Goal: Information Seeking & Learning: Find specific page/section

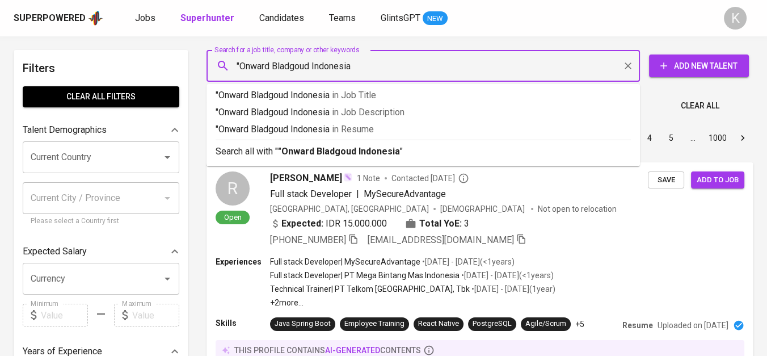
type input ""Onward Bladgoud Indonesia""
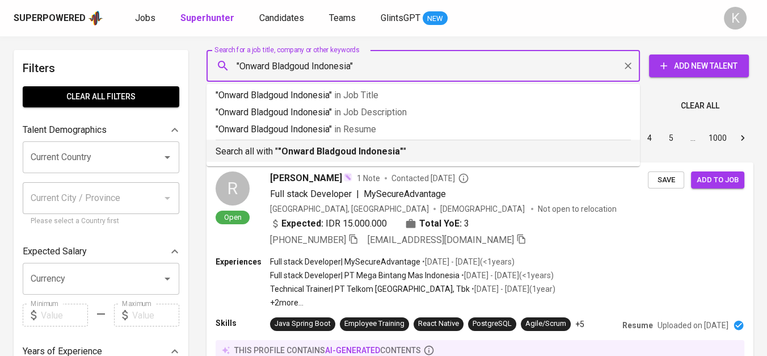
click at [345, 151] on b ""Onward Bladgoud Indonesia"" at bounding box center [340, 151] width 125 height 11
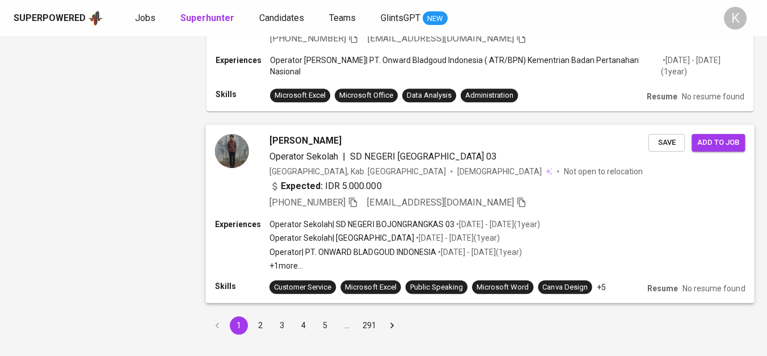
scroll to position [1576, 0]
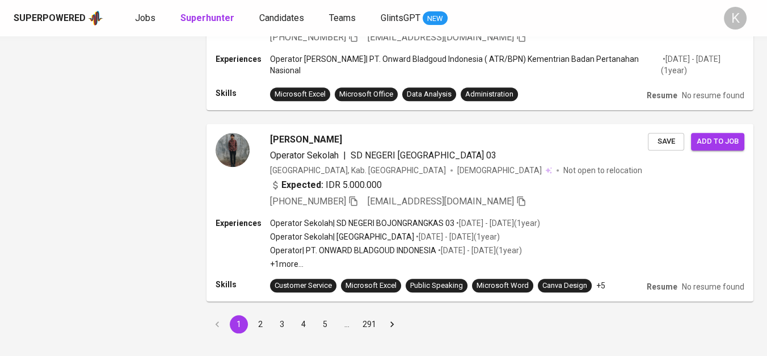
click at [258, 323] on button "2" at bounding box center [260, 324] width 18 height 18
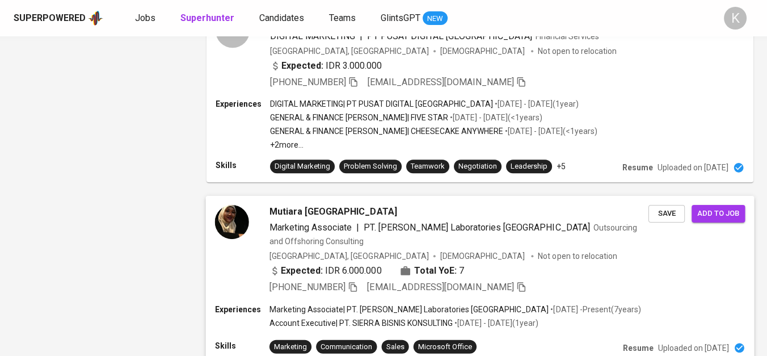
scroll to position [1750, 0]
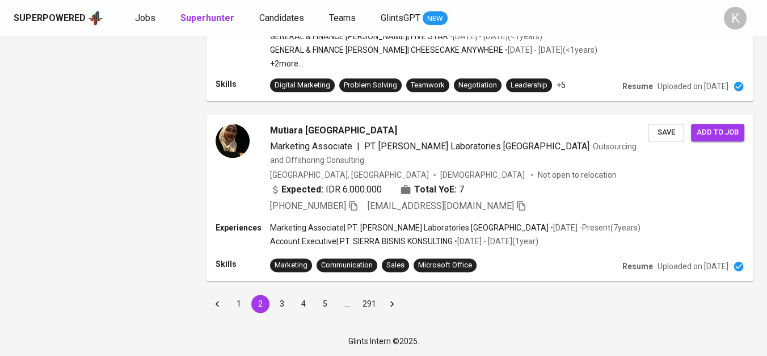
click at [230, 314] on div "1 2 3 4 5 … 291" at bounding box center [480, 304] width 561 height 32
click at [241, 299] on button "1" at bounding box center [239, 304] width 18 height 18
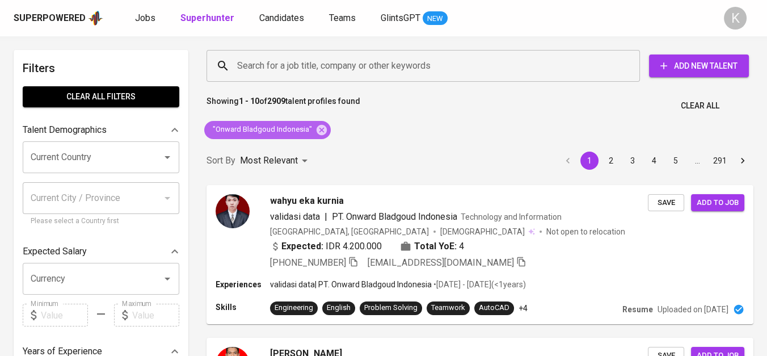
click at [320, 129] on icon at bounding box center [322, 130] width 12 height 12
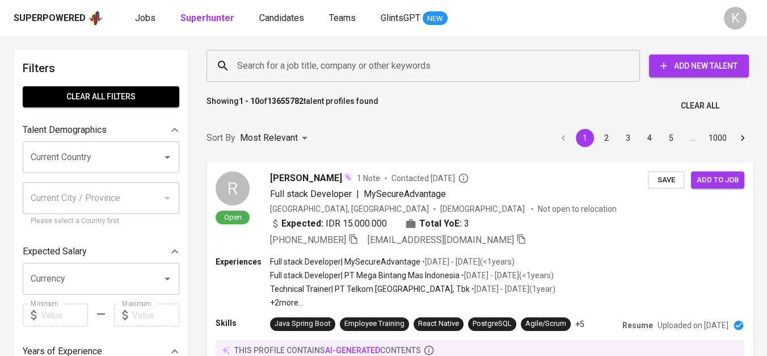
click at [318, 61] on input "Search for a job title, company or other keywords" at bounding box center [426, 66] width 384 height 22
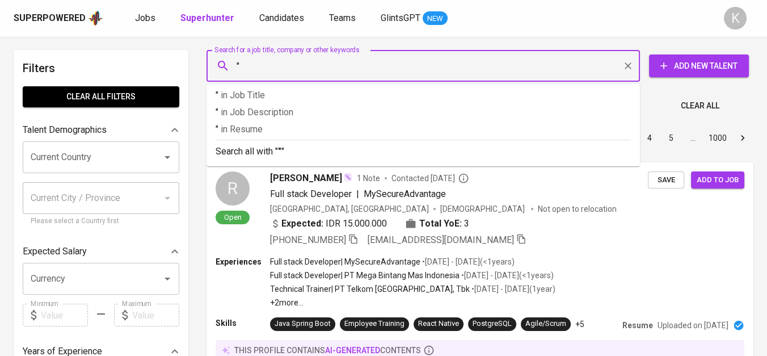
paste input "CV MOSES PUTRA KARUNIA"
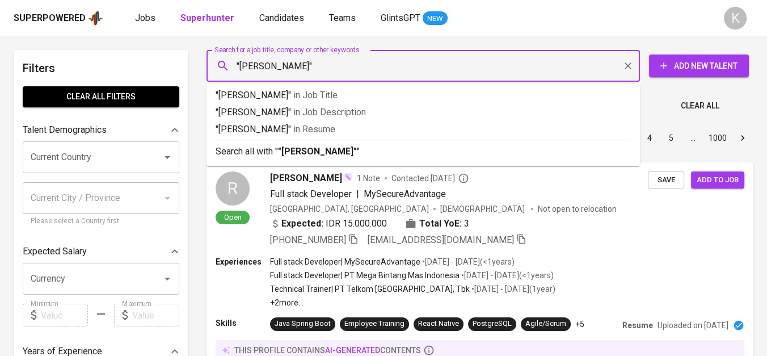
click at [256, 65] on input ""CV MOSES PUTRA KARUNIA"" at bounding box center [426, 66] width 384 height 22
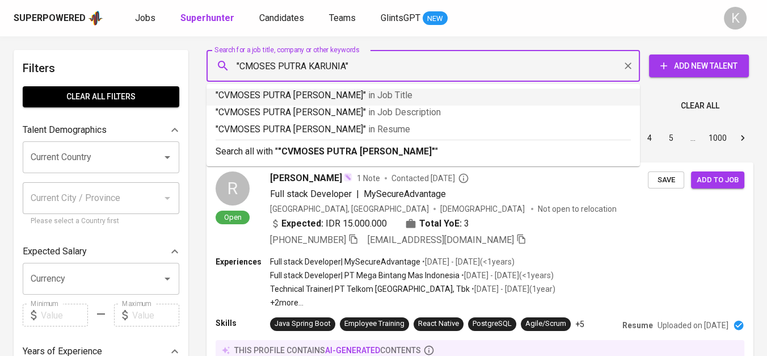
type input ""[PERSON_NAME]""
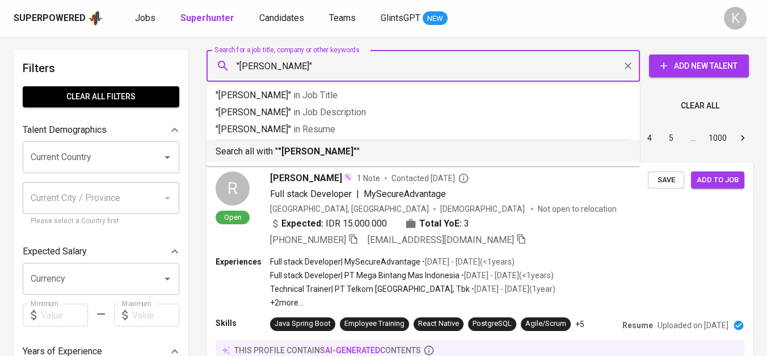
click at [333, 150] on b ""[PERSON_NAME]"" at bounding box center [317, 151] width 79 height 11
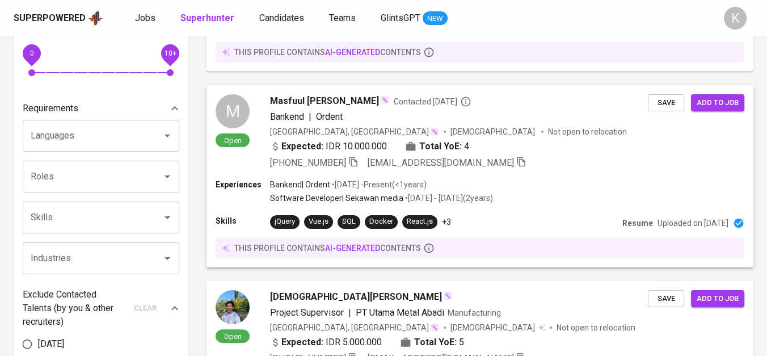
scroll to position [63, 0]
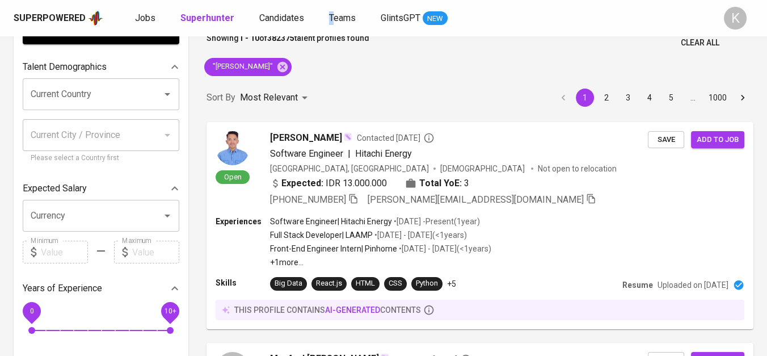
click at [326, 35] on div "Superpowered Jobs Superhunter Candidates Teams GlintsGPT NEW K" at bounding box center [383, 18] width 767 height 36
drag, startPoint x: 325, startPoint y: 35, endPoint x: 396, endPoint y: 0, distance: 79.0
click at [288, 63] on icon at bounding box center [283, 66] width 10 height 10
click at [309, 81] on div "Sort By Most Relevant MOST_RELEVANT 1 2 3 4 5 … 1000" at bounding box center [480, 98] width 561 height 35
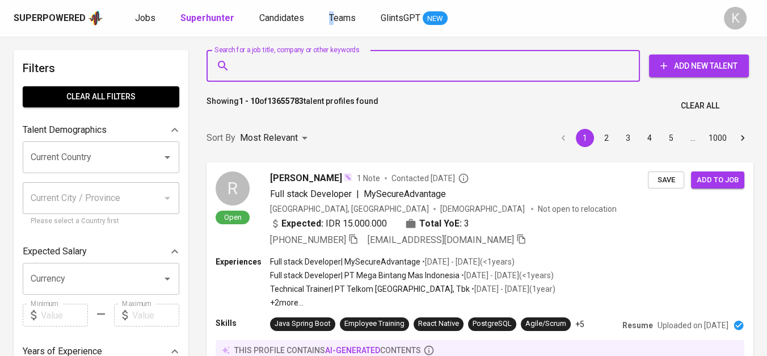
click at [317, 57] on input "Search for a job title, company or other keywords" at bounding box center [426, 66] width 384 height 22
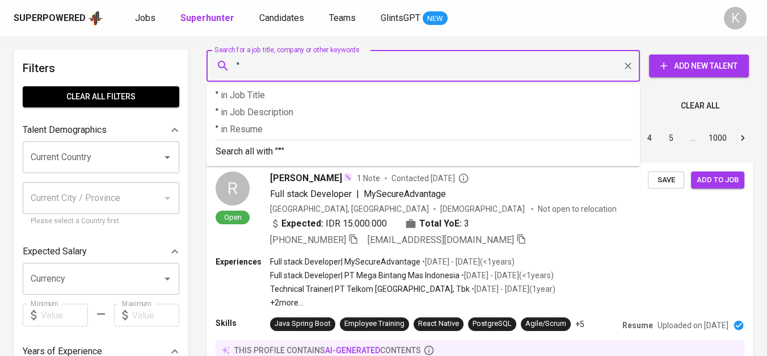
paste input "Eco Energi Solusindo"
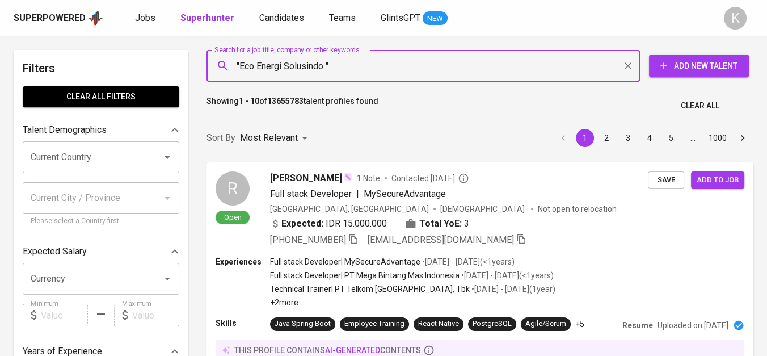
type input ""Eco Energi Solusindo""
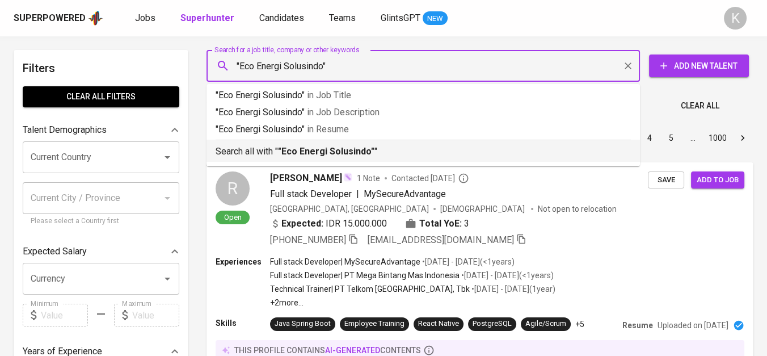
click at [328, 154] on b ""Eco Energi Solusindo"" at bounding box center [326, 151] width 97 height 11
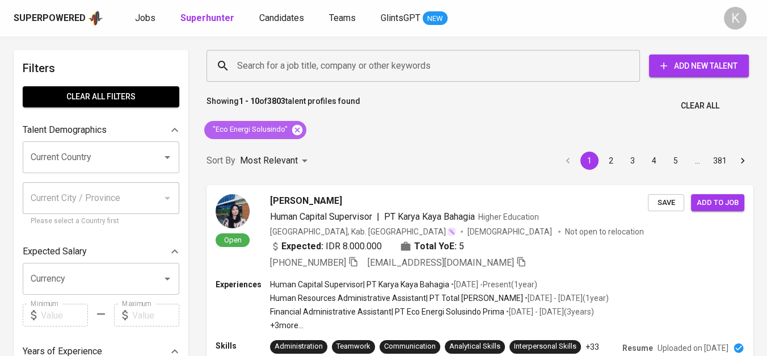
click at [295, 132] on icon at bounding box center [297, 129] width 10 height 10
